Goal: Task Accomplishment & Management: Manage account settings

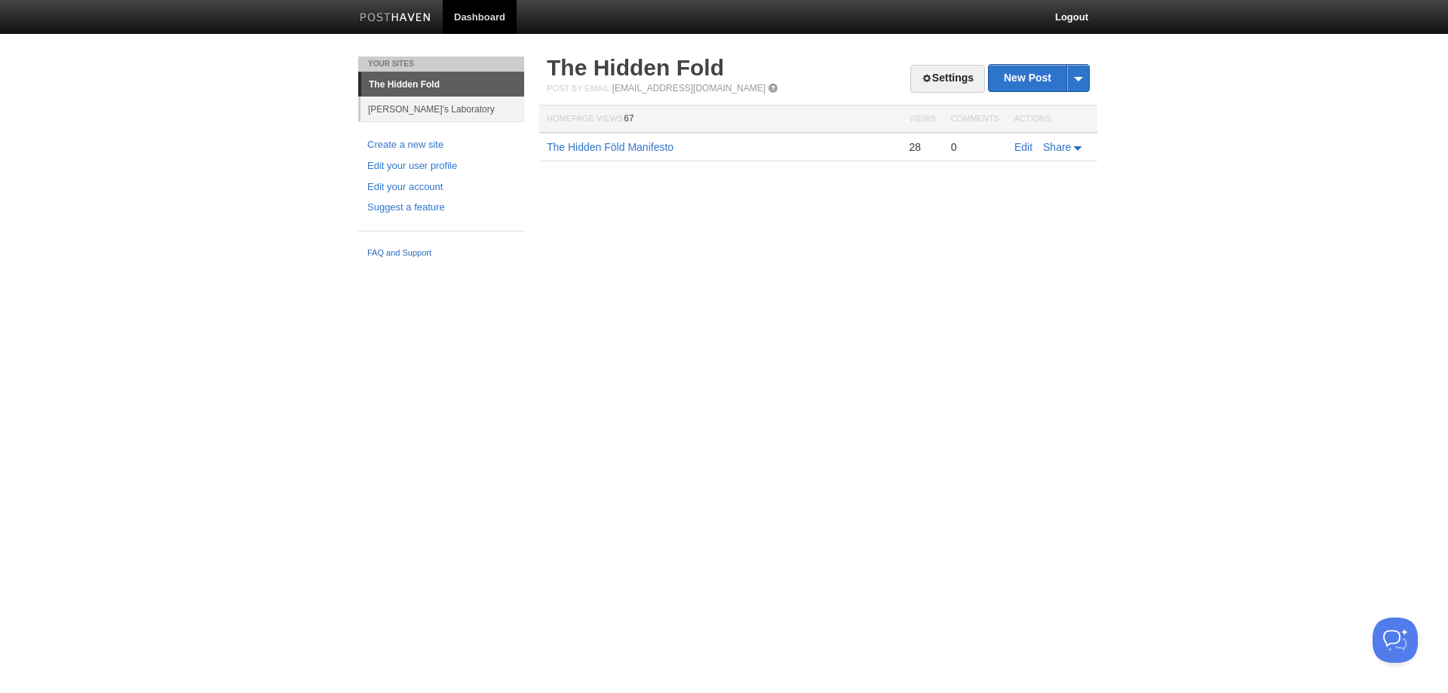
click at [405, 251] on link "FAQ and Support" at bounding box center [441, 254] width 148 height 14
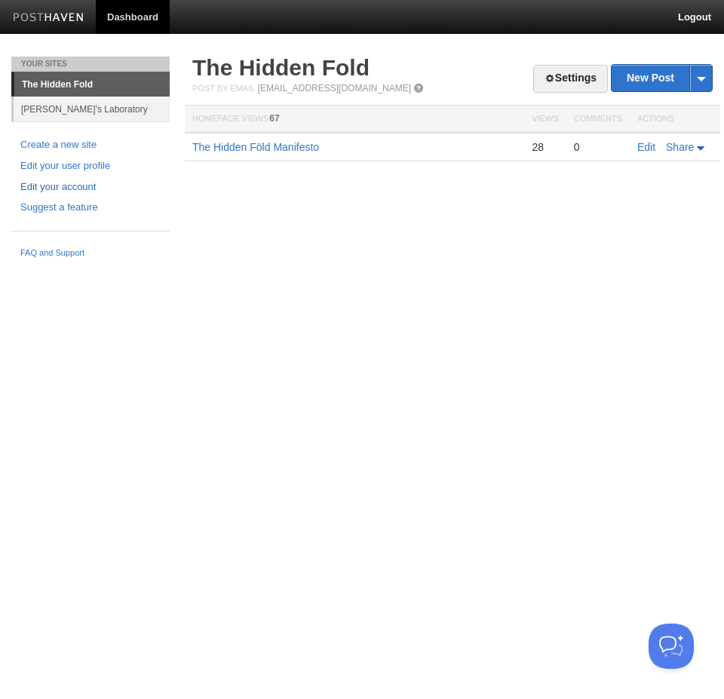
click at [66, 187] on link "Edit your account" at bounding box center [90, 187] width 140 height 16
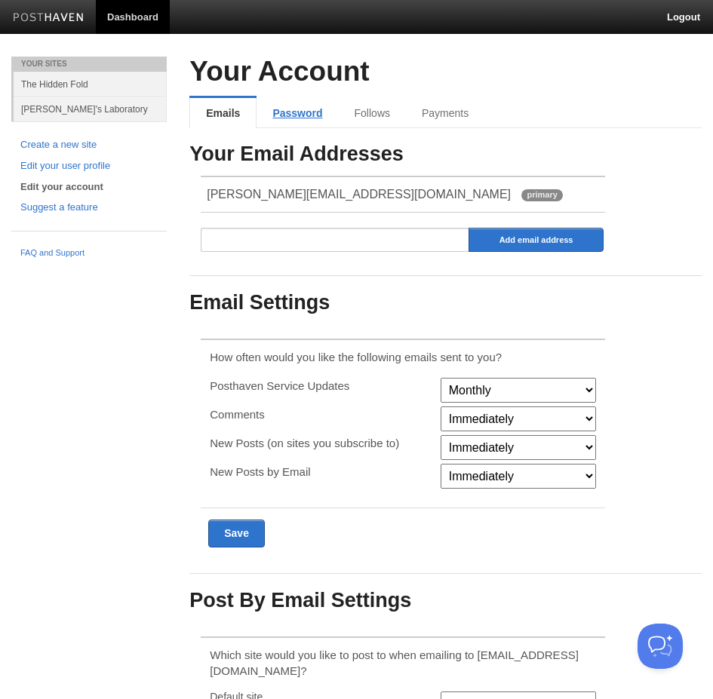
click at [298, 120] on link "Password" at bounding box center [296, 113] width 81 height 30
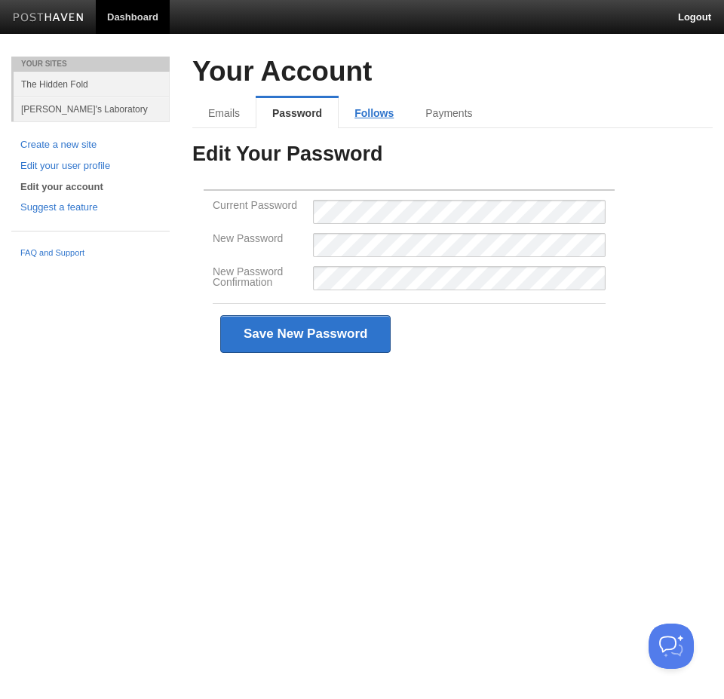
click at [376, 106] on link "Follows" at bounding box center [374, 113] width 71 height 30
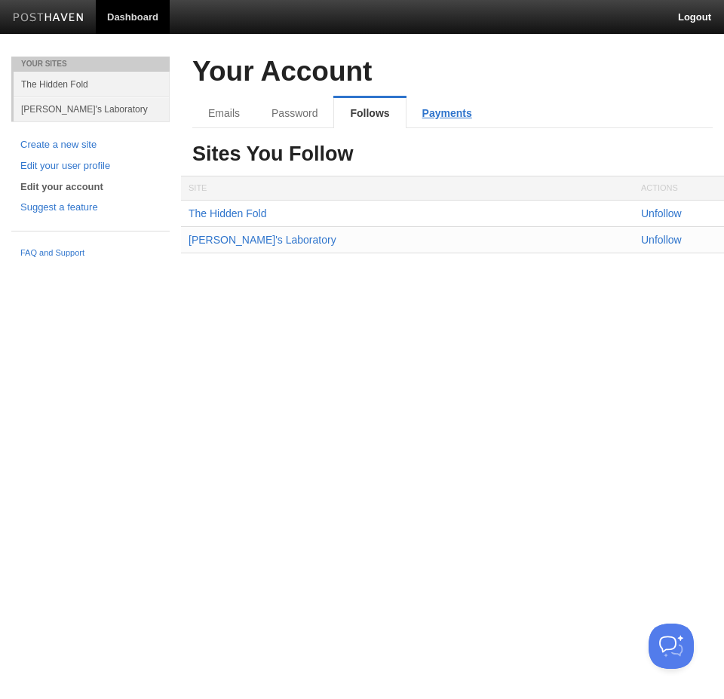
click at [443, 110] on link "Payments" at bounding box center [446, 113] width 81 height 30
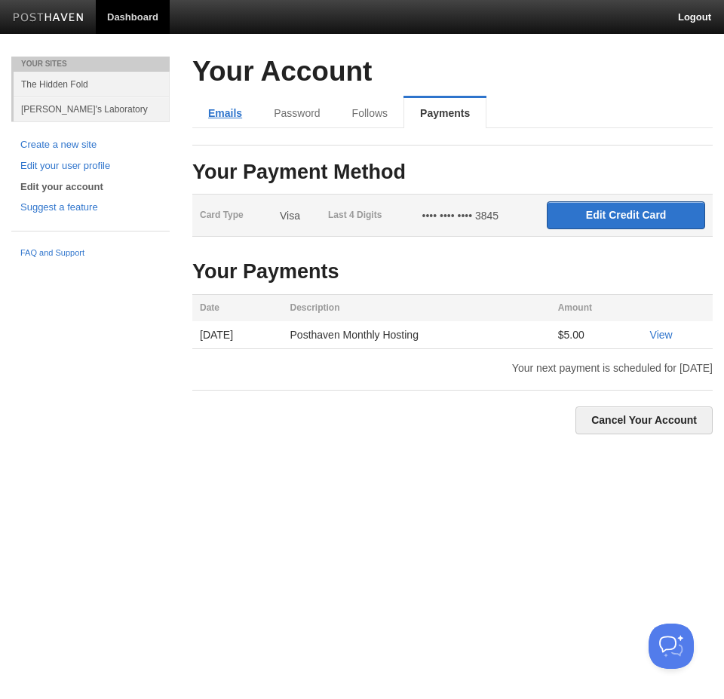
click at [222, 114] on link "Emails" at bounding box center [225, 113] width 66 height 30
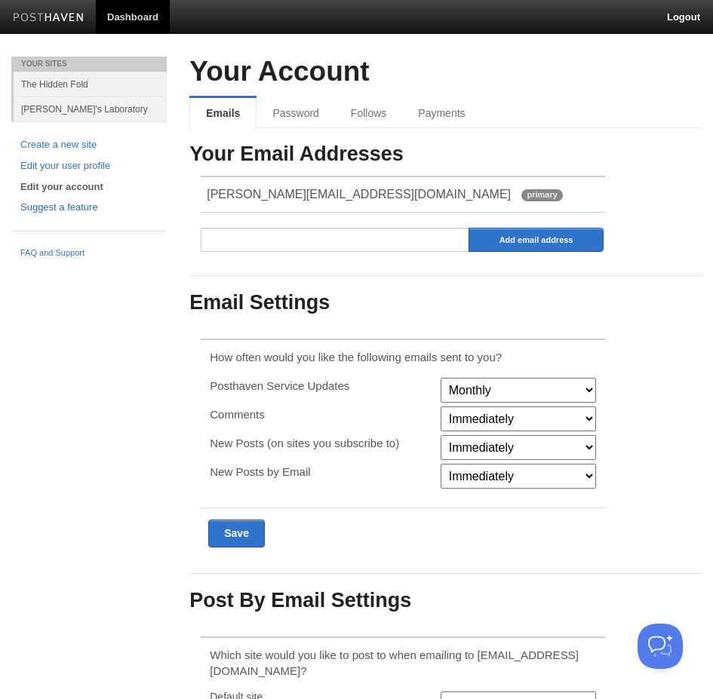
click at [58, 204] on link "Suggest a feature" at bounding box center [88, 208] width 137 height 16
